Goal: Task Accomplishment & Management: Manage account settings

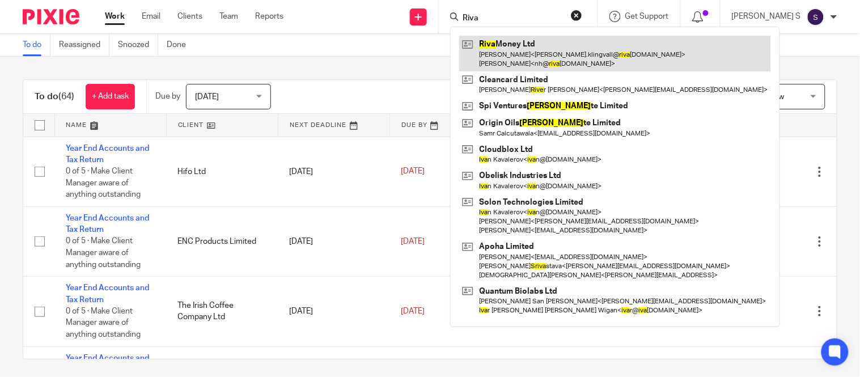
type input "Riva"
click at [616, 54] on link at bounding box center [615, 53] width 312 height 35
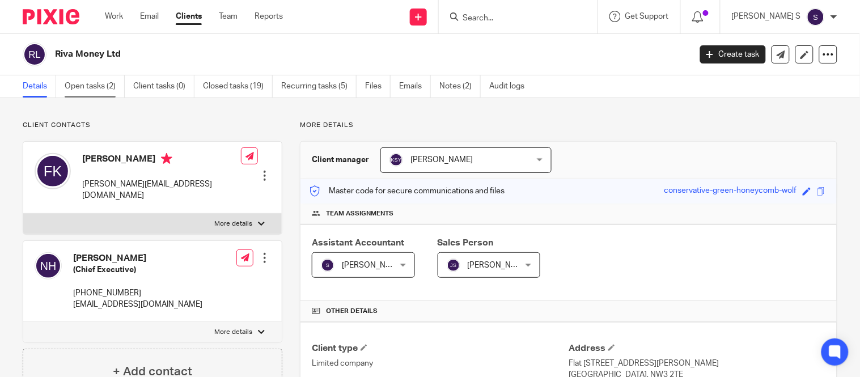
click at [89, 88] on link "Open tasks (2)" at bounding box center [95, 86] width 60 height 22
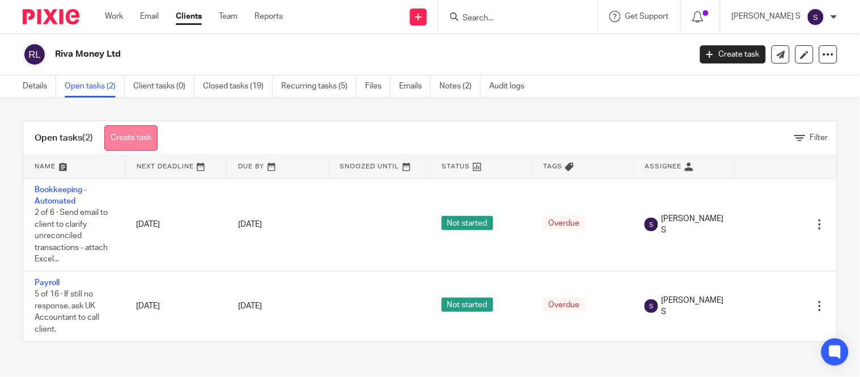
click at [154, 139] on link "Create task" at bounding box center [130, 138] width 53 height 26
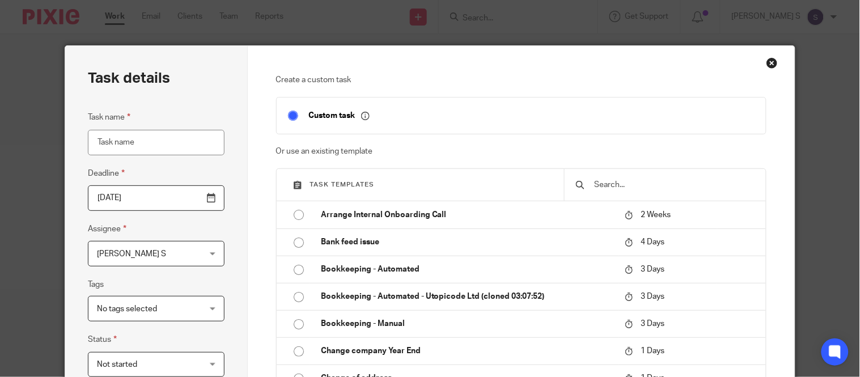
click at [768, 63] on div "Close this dialog window" at bounding box center [771, 62] width 11 height 11
